Goal: Task Accomplishment & Management: Complete application form

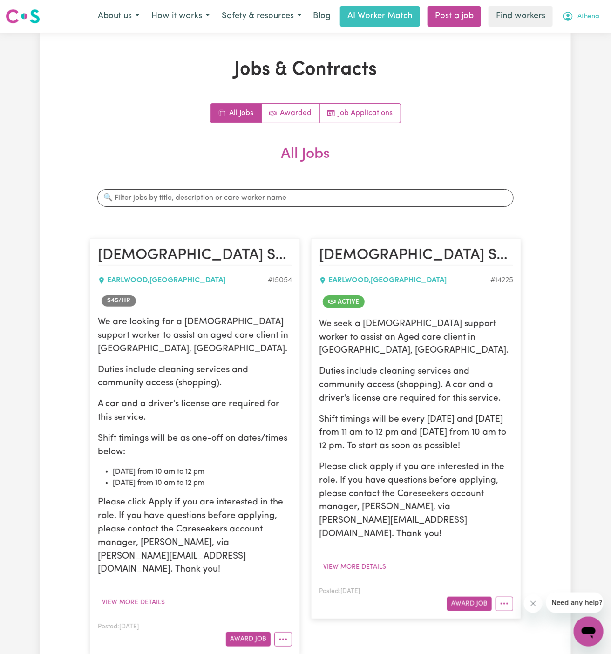
click at [590, 14] on span "Athena" at bounding box center [589, 17] width 22 height 10
click at [583, 56] on link "Logout" at bounding box center [569, 54] width 74 height 18
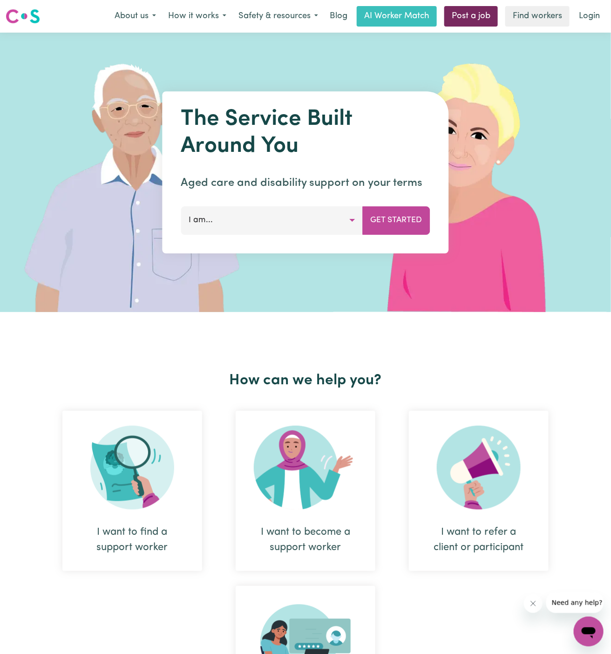
click at [475, 22] on link "Post a job" at bounding box center [472, 16] width 54 height 21
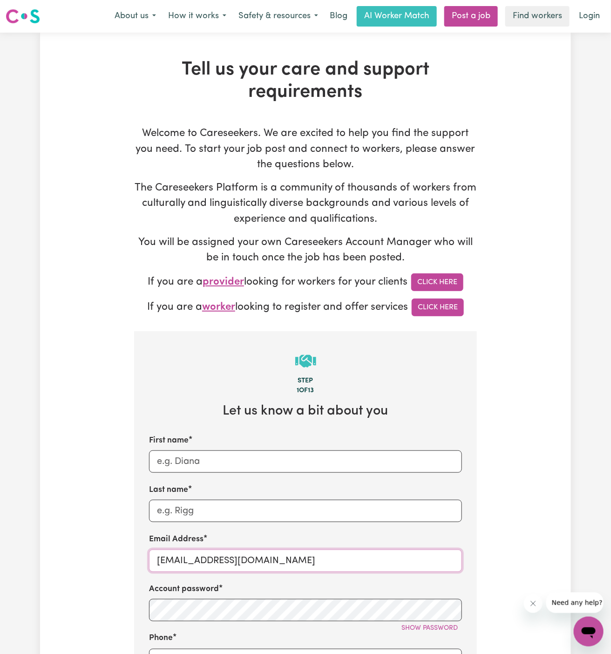
click at [309, 568] on input "[EMAIL_ADDRESS][DOMAIN_NAME]" at bounding box center [305, 561] width 313 height 22
drag, startPoint x: 282, startPoint y: 559, endPoint x: 421, endPoint y: 557, distance: 138.9
click at [421, 557] on input "[EMAIL_ADDRESS][DOMAIN_NAME]" at bounding box center [305, 561] width 313 height 22
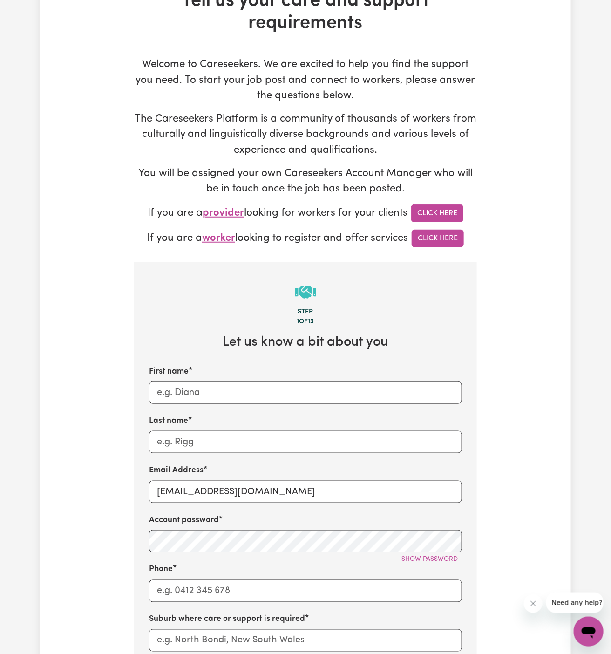
scroll to position [126, 0]
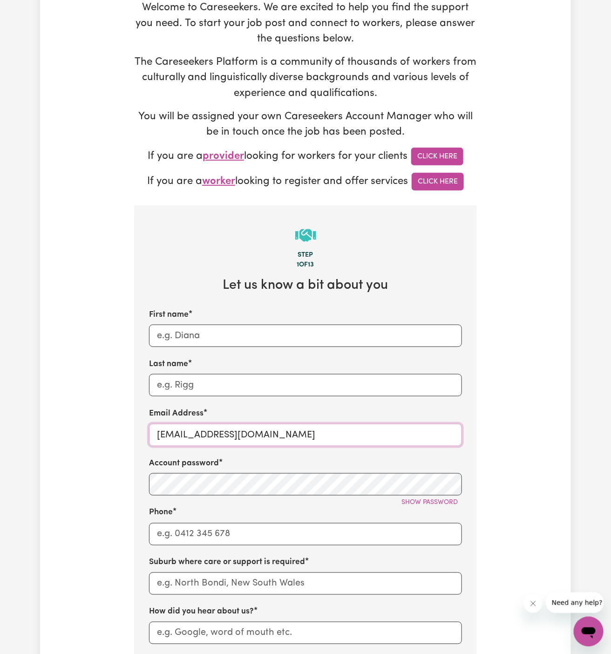
click at [217, 424] on input "[EMAIL_ADDRESS][DOMAIN_NAME]" at bounding box center [305, 435] width 313 height 22
paste input "ClientWhyallaNCS"
type input "[EMAIL_ADDRESS][DOMAIN_NAME]"
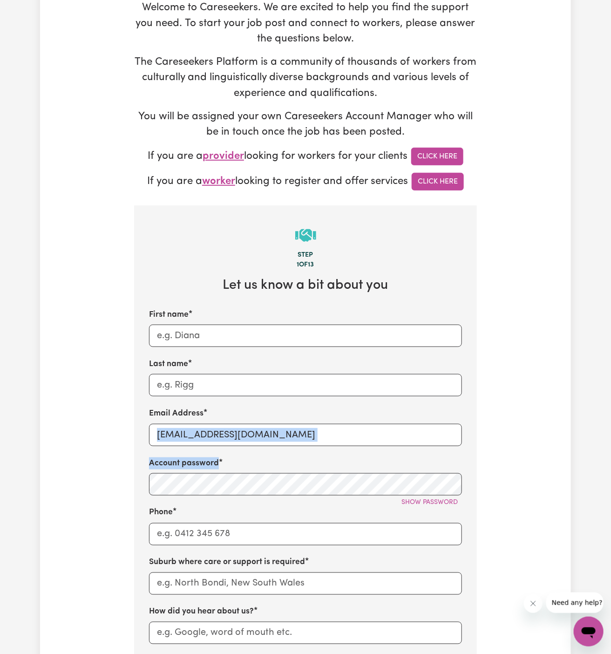
drag, startPoint x: 267, startPoint y: 458, endPoint x: 238, endPoint y: 435, distance: 37.2
click at [238, 435] on div "First name Last name Email Address [EMAIL_ADDRESS][DOMAIN_NAME] Account passwor…" at bounding box center [305, 501] width 313 height 385
drag, startPoint x: 218, startPoint y: 435, endPoint x: 128, endPoint y: 435, distance: 89.9
click at [129, 435] on div "Tell us your care and support requirements Welcome to Careseekers. We are excit…" at bounding box center [306, 437] width 354 height 1008
click at [187, 337] on input "First name" at bounding box center [305, 336] width 313 height 22
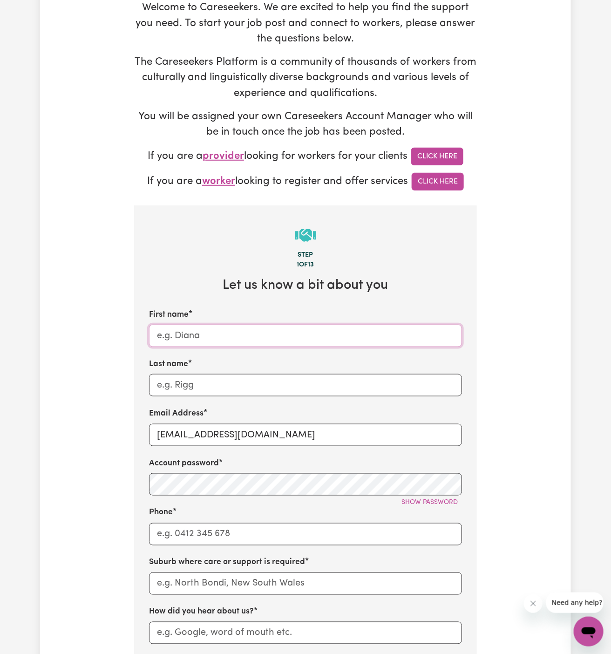
paste input "ClientWhyalla"
click at [182, 333] on input "ClientWhyalla" at bounding box center [305, 336] width 313 height 22
type input "Client Whyalla"
click at [243, 411] on div "Email Address [EMAIL_ADDRESS][DOMAIN_NAME]" at bounding box center [305, 427] width 313 height 38
click at [251, 526] on input "Phone" at bounding box center [305, 534] width 313 height 22
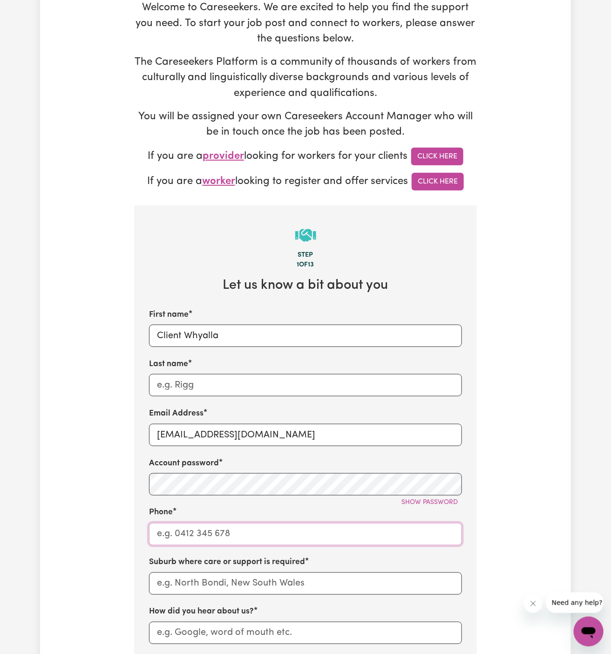
type input "1300765465"
type input "[PERSON_NAME]"
type input "LEICHHARDT, [GEOGRAPHIC_DATA], 2040"
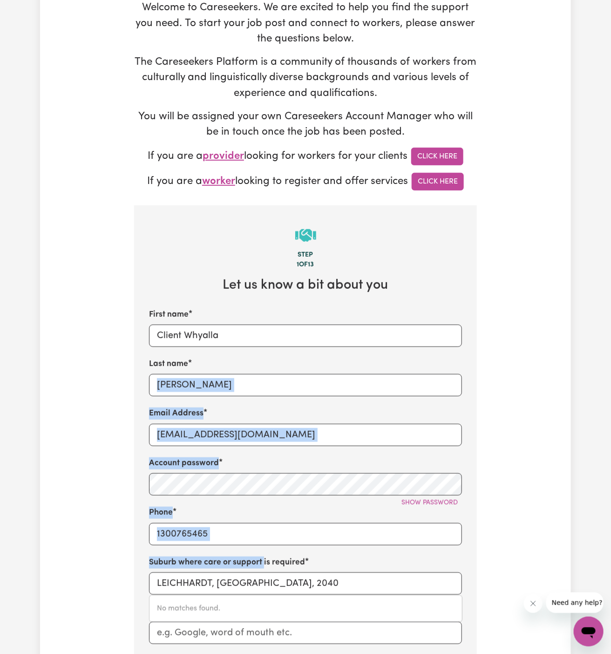
drag, startPoint x: 264, startPoint y: 559, endPoint x: 213, endPoint y: 381, distance: 185.1
click at [213, 381] on div "First name Client Whyalla Last name [PERSON_NAME] Email Address [EMAIL_ADDRESS]…" at bounding box center [305, 501] width 313 height 385
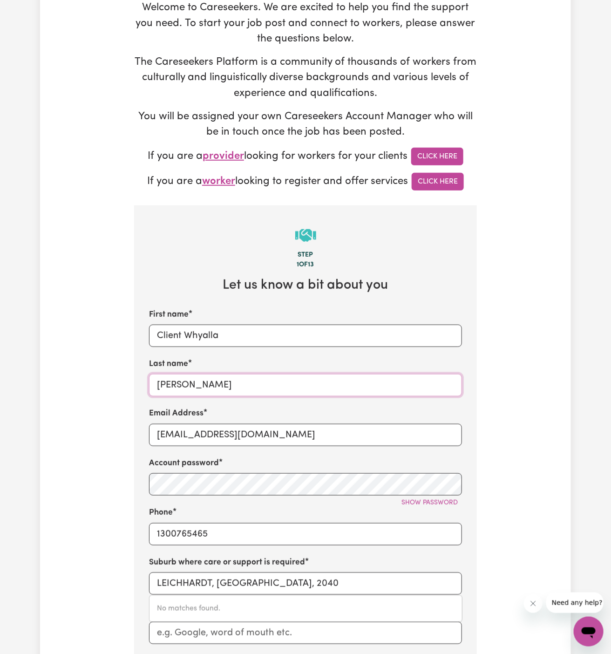
click at [213, 381] on input "[PERSON_NAME]" at bounding box center [305, 385] width 313 height 22
paste input "Nepeve Care Services"
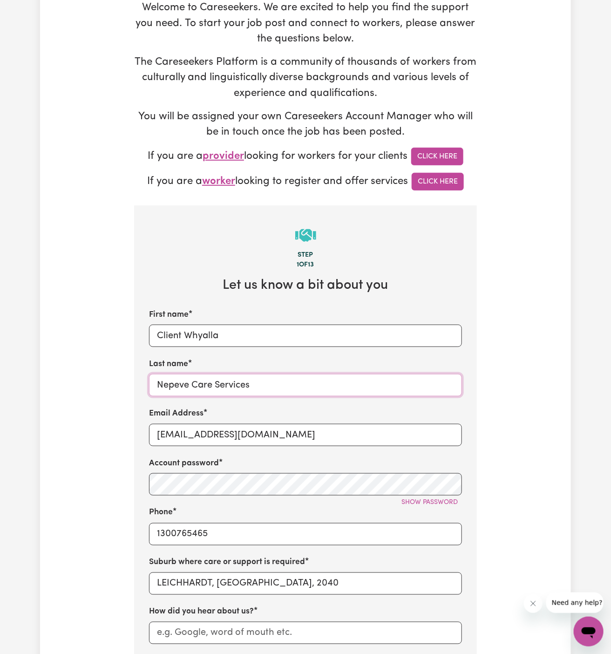
click at [229, 381] on input "Nepeve Care Services" at bounding box center [305, 385] width 313 height 22
type input "Nepeve Care Services"
click at [213, 335] on input "Client Whyalla" at bounding box center [305, 336] width 313 height 22
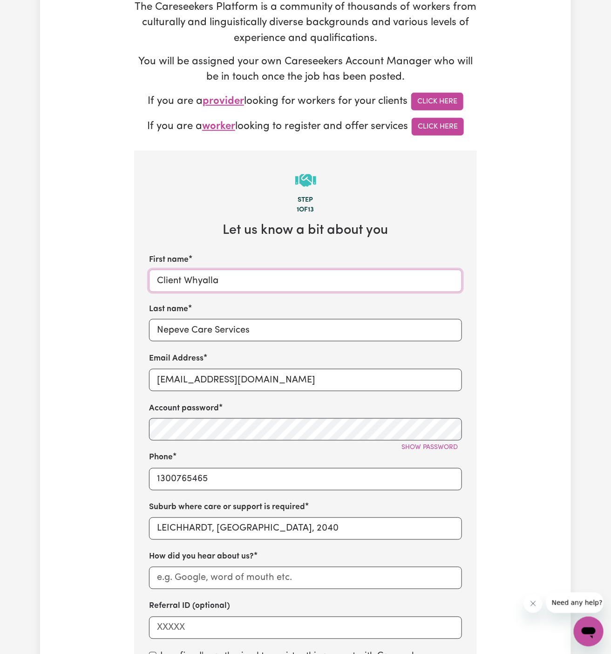
scroll to position [273, 0]
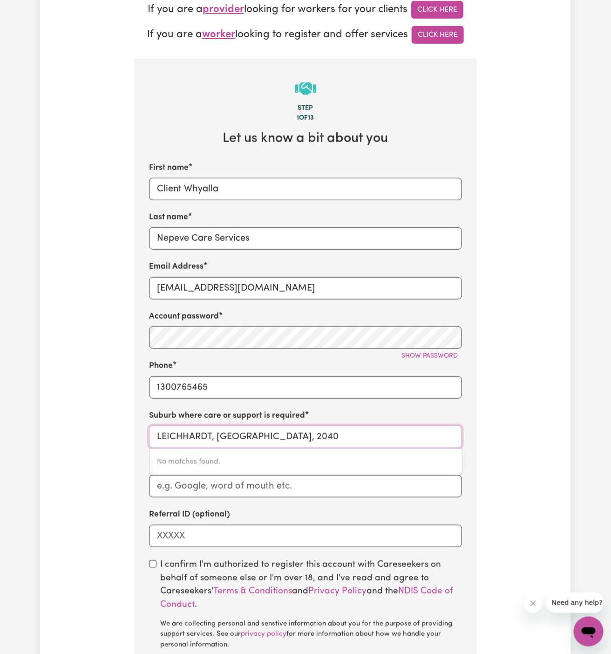
click at [272, 428] on input "LEICHHARDT, [GEOGRAPHIC_DATA], 2040" at bounding box center [305, 437] width 313 height 22
type input "whyall"
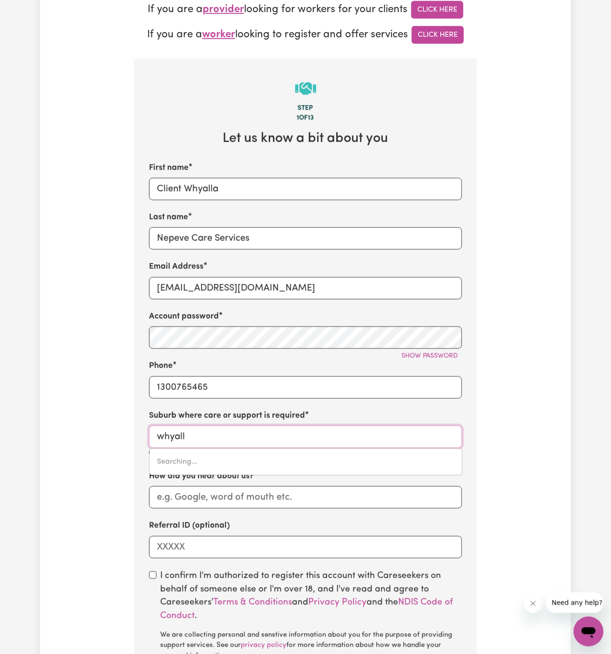
type input "whyallA, [GEOGRAPHIC_DATA], 5600"
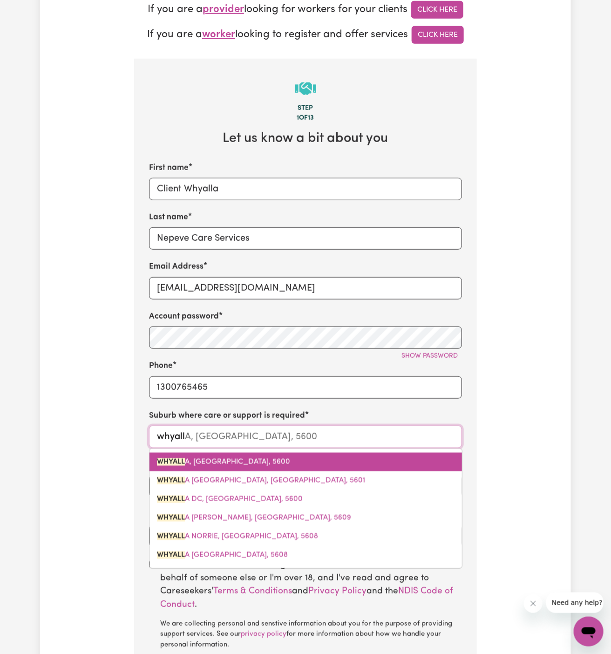
click at [223, 459] on span "WHYALL A, [GEOGRAPHIC_DATA], 5600" at bounding box center [223, 462] width 133 height 7
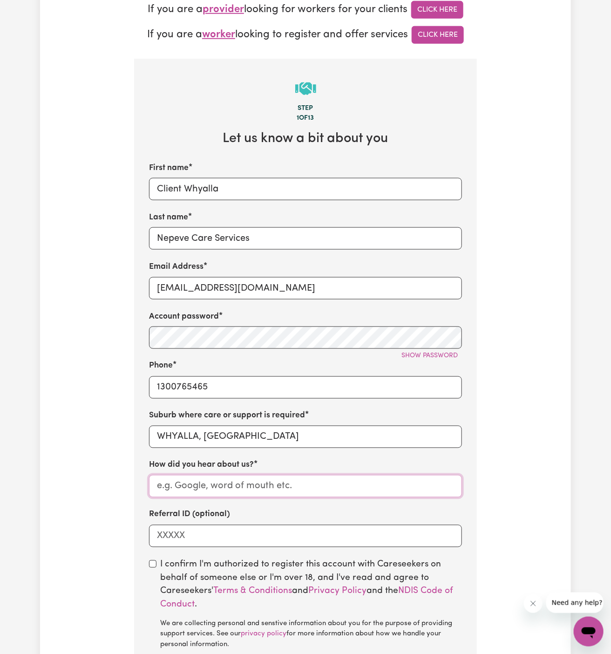
click at [264, 480] on input "How did you hear about us?" at bounding box center [305, 486] width 313 height 22
paste input "Nepeve Care Services"
type input "Nepeve Care Services"
click at [155, 561] on input "checkbox" at bounding box center [152, 564] width 7 height 7
checkbox input "true"
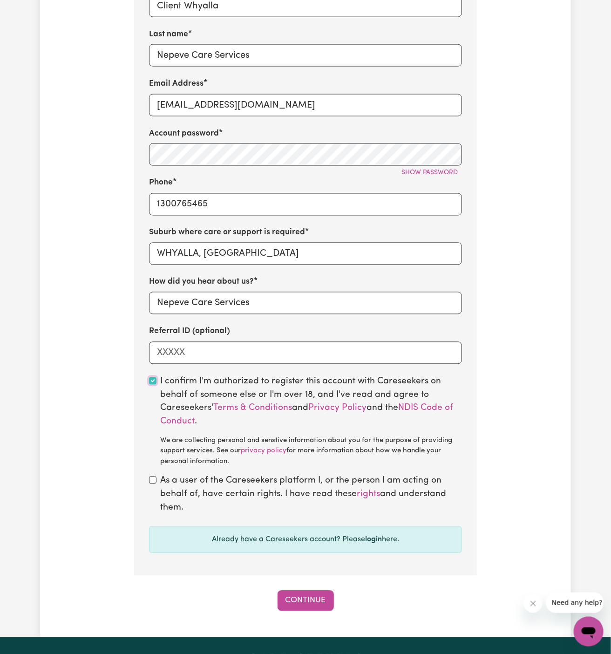
scroll to position [485, 0]
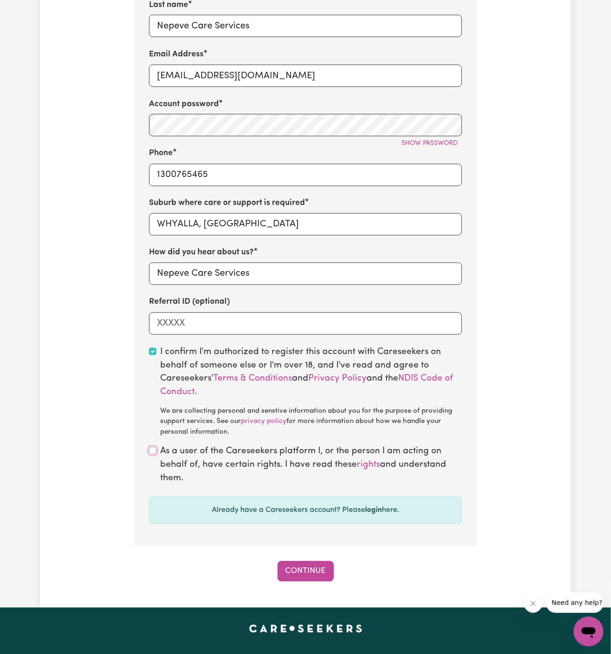
click at [155, 453] on input "checkbox" at bounding box center [152, 450] width 7 height 7
checkbox input "true"
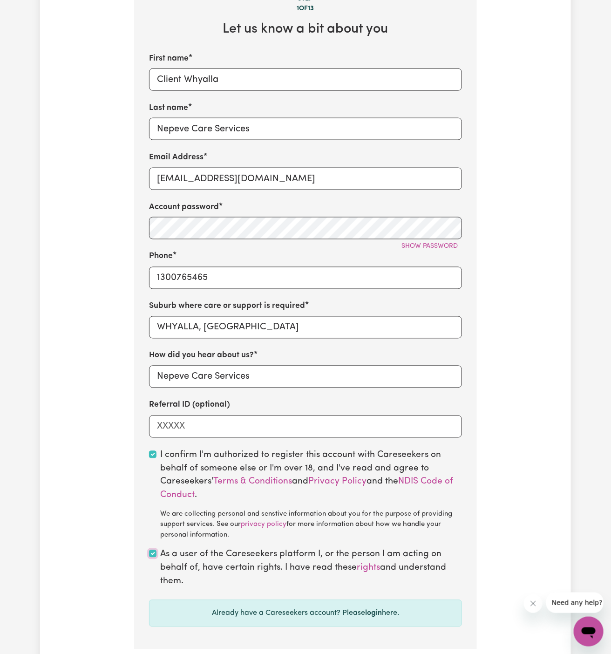
scroll to position [379, 0]
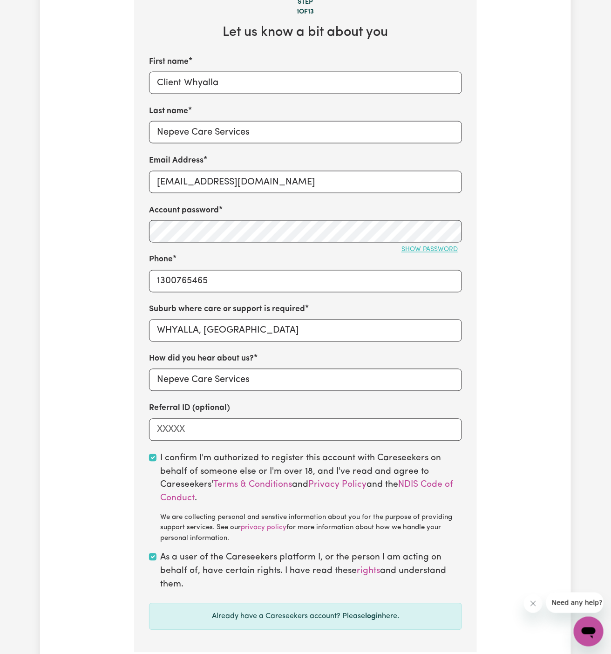
click at [434, 247] on span "Show password" at bounding box center [430, 249] width 56 height 7
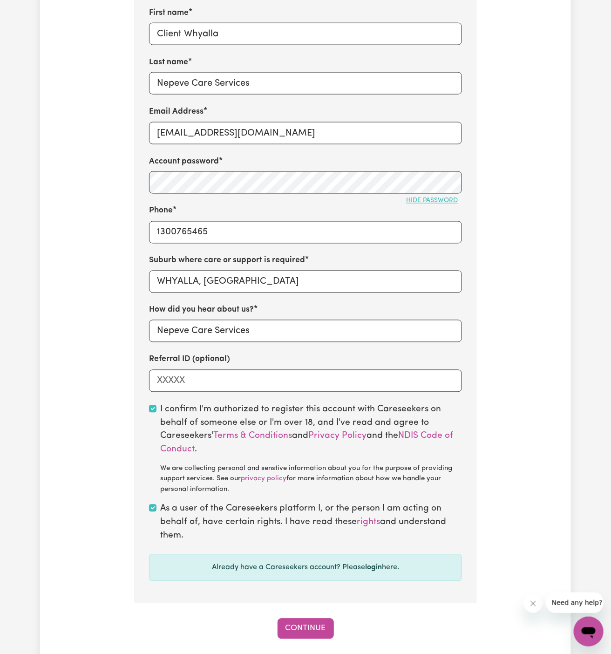
scroll to position [522, 0]
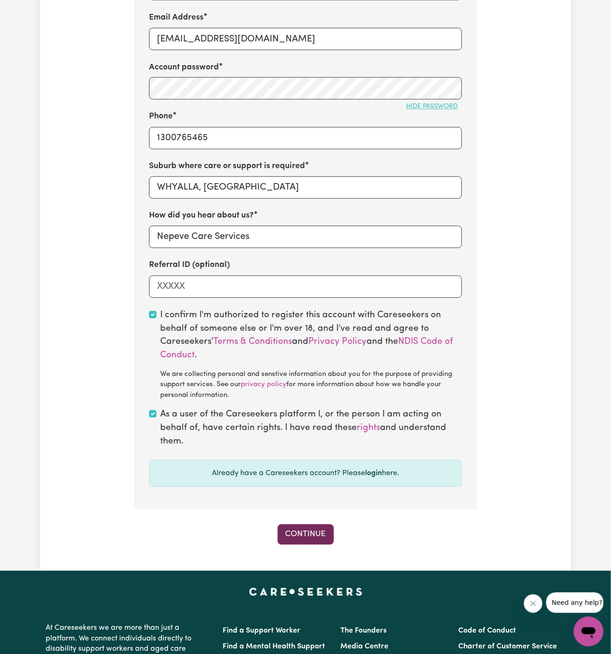
click at [316, 525] on button "Continue" at bounding box center [306, 535] width 56 height 21
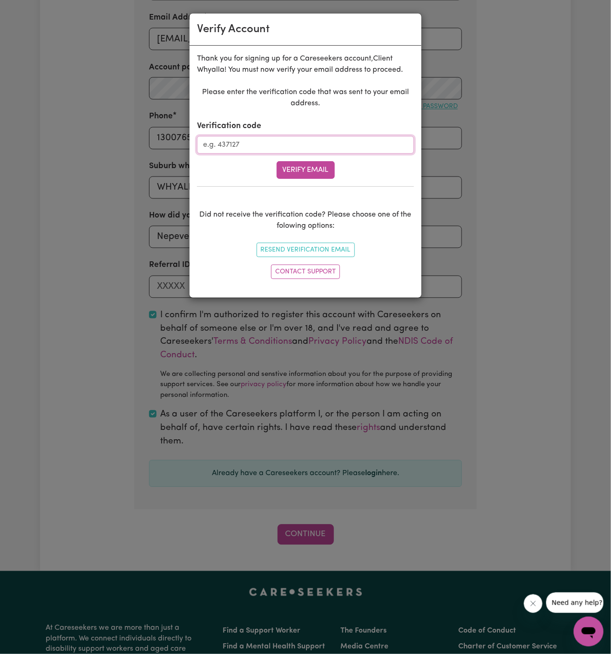
click at [276, 144] on input "Verification code" at bounding box center [305, 145] width 217 height 18
paste input "732353"
type input "732353"
click at [308, 164] on button "Verify Email" at bounding box center [306, 170] width 58 height 18
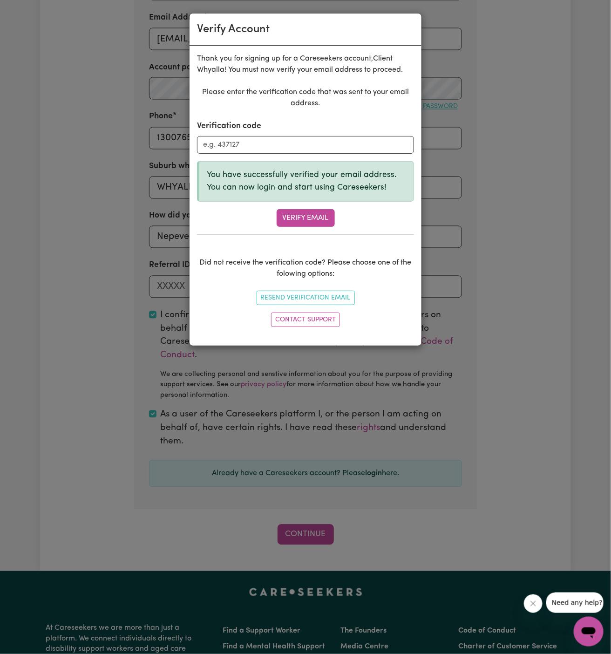
scroll to position [322, 0]
